Goal: Find specific page/section: Find specific page/section

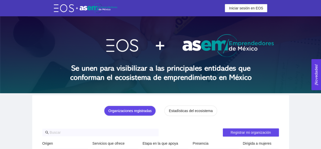
click at [249, 12] on header "Iniciar sesión en EOS Iniciar sesión en EOS" at bounding box center [160, 8] width 321 height 16
click at [250, 11] on button "Iniciar sesión en EOS" at bounding box center [246, 8] width 42 height 8
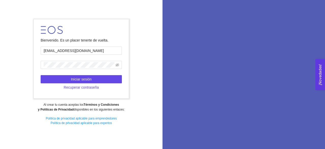
type input "A01769328@tec.mx"
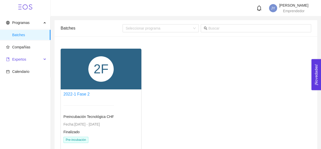
click at [25, 56] on span "Expertos" at bounding box center [24, 59] width 36 height 10
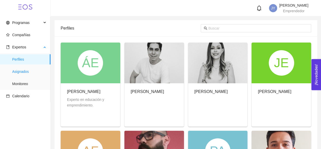
click at [20, 70] on span "Asignados" at bounding box center [29, 71] width 34 height 10
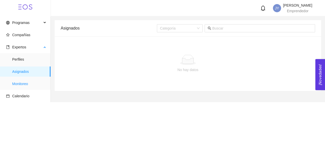
click at [24, 83] on span "Monitoreo" at bounding box center [29, 83] width 34 height 10
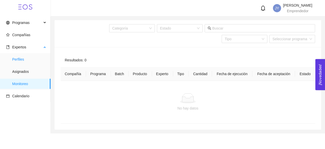
click at [22, 59] on span "Perfiles" at bounding box center [29, 59] width 34 height 10
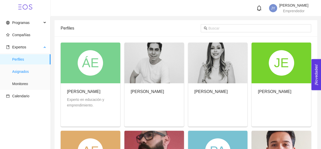
click at [24, 73] on span "Asignados" at bounding box center [29, 71] width 34 height 10
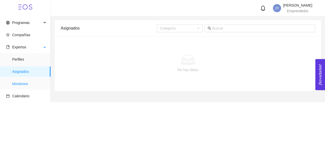
click at [18, 80] on span "Monitoreo" at bounding box center [29, 83] width 34 height 10
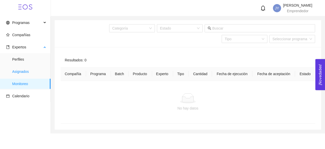
click at [18, 71] on span "Asignados" at bounding box center [29, 71] width 34 height 10
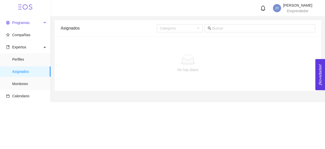
click at [22, 26] on span "Programas" at bounding box center [24, 23] width 36 height 10
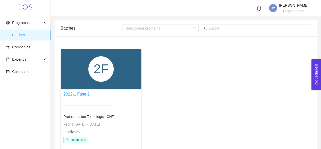
click at [95, 78] on div "2F" at bounding box center [100, 68] width 25 height 25
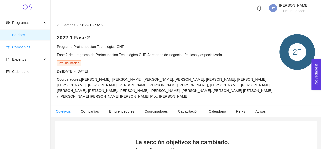
click at [25, 47] on span "Compañías" at bounding box center [21, 47] width 18 height 4
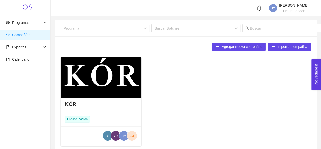
click at [103, 89] on div at bounding box center [101, 77] width 81 height 41
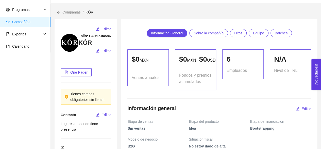
scroll to position [13, 0]
click at [47, 37] on div "Expertos" at bounding box center [25, 34] width 51 height 10
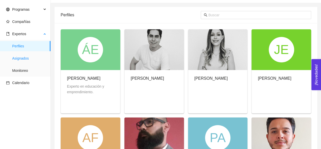
click at [31, 57] on span "Asignados" at bounding box center [29, 58] width 34 height 10
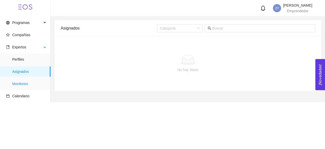
click at [24, 82] on span "Monitoreo" at bounding box center [29, 83] width 34 height 10
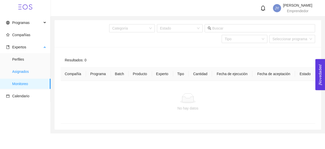
click at [28, 73] on span "Asignados" at bounding box center [29, 71] width 34 height 10
